Goal: Navigation & Orientation: Find specific page/section

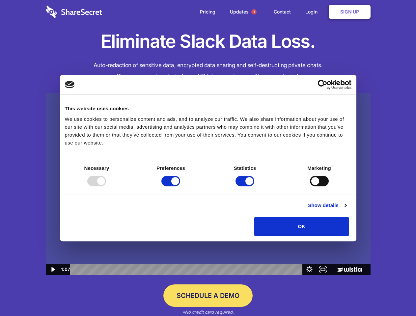
click at [208, 158] on img at bounding box center [208, 184] width 325 height 183
click at [106, 186] on div at bounding box center [96, 181] width 19 height 11
click at [180, 186] on input "Preferences" at bounding box center [170, 181] width 19 height 11
checkbox input "false"
click at [246, 186] on input "Statistics" at bounding box center [244, 181] width 19 height 11
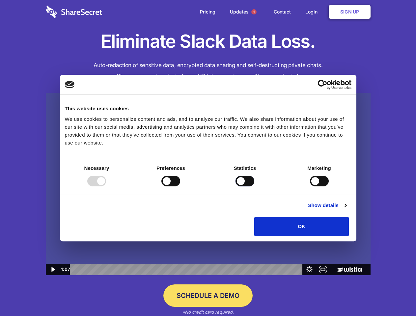
checkbox input "false"
click at [310, 186] on input "Marketing" at bounding box center [319, 181] width 19 height 11
checkbox input "true"
click at [346, 209] on link "Show details" at bounding box center [327, 205] width 38 height 8
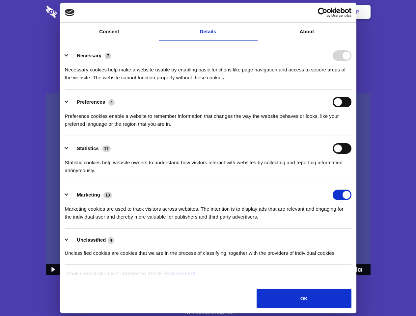
click at [351, 90] on li "Necessary 7 Necessary cookies help make a website usable by enabling basic func…" at bounding box center [208, 66] width 286 height 46
click at [253, 12] on span "1" at bounding box center [253, 11] width 5 height 5
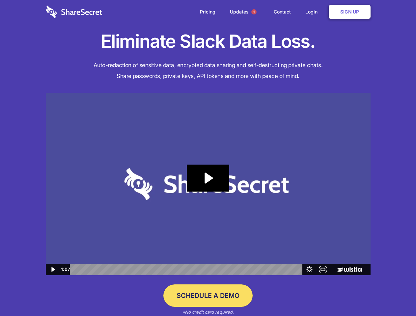
click at [208, 184] on icon "Play Video: Sharesecret Slack Extension" at bounding box center [208, 178] width 42 height 27
